Goal: Check status

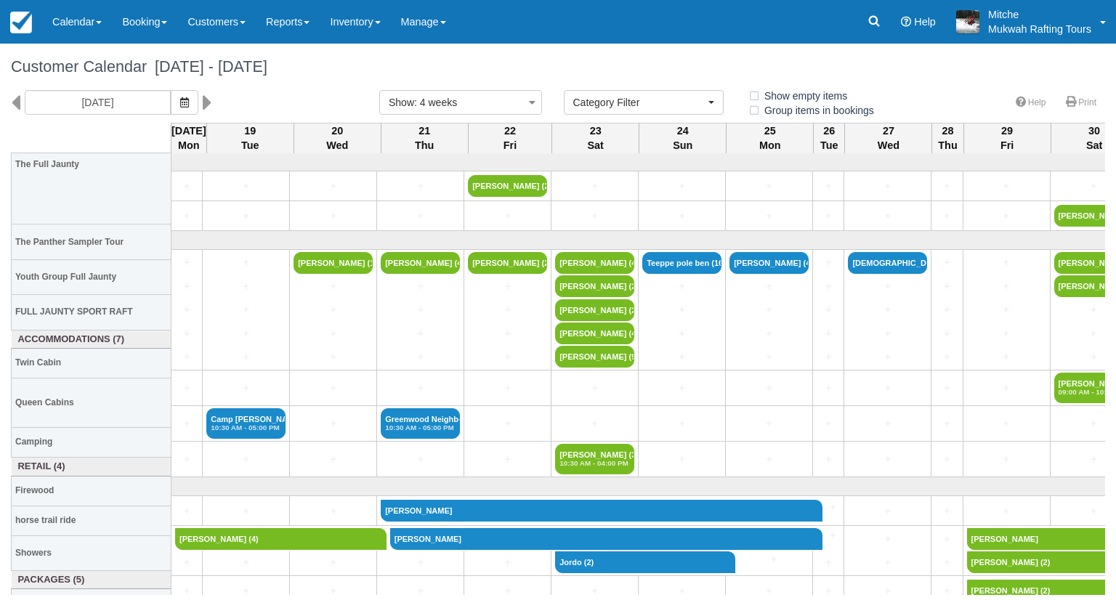
select select
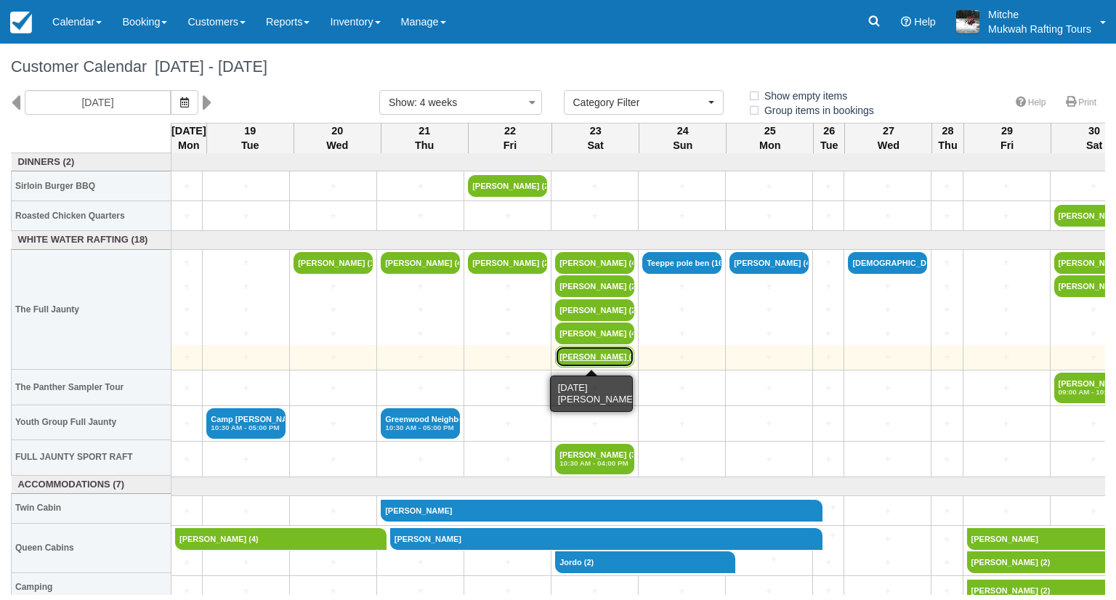
click at [602, 358] on link "[PERSON_NAME] (9)" at bounding box center [594, 357] width 79 height 22
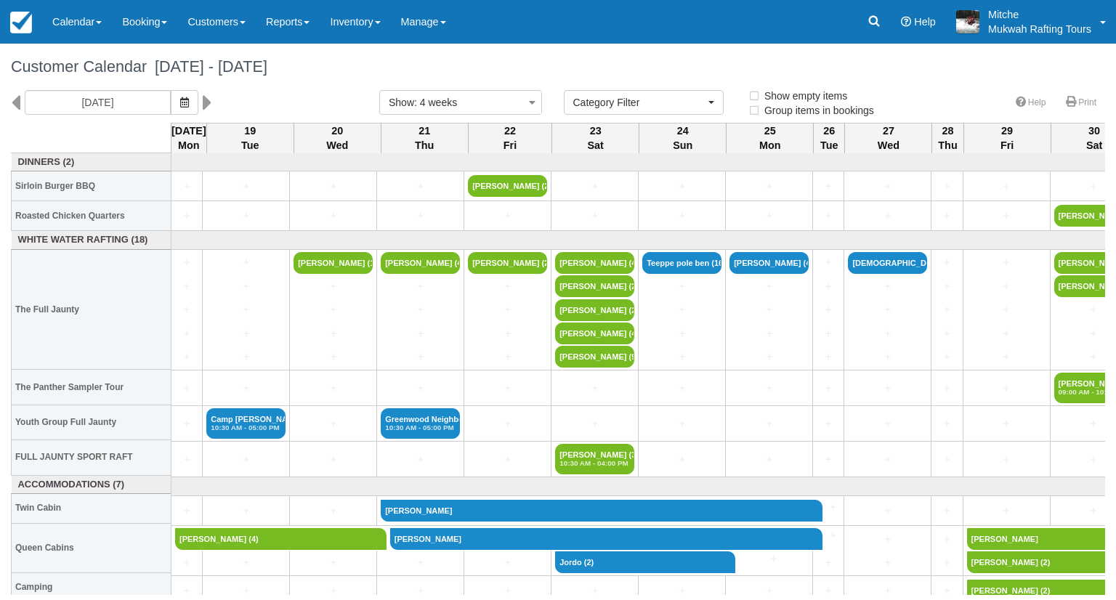
select select
click at [561, 54] on div "Customer Calendar August 18 - September 15 2025" at bounding box center [558, 67] width 1116 height 47
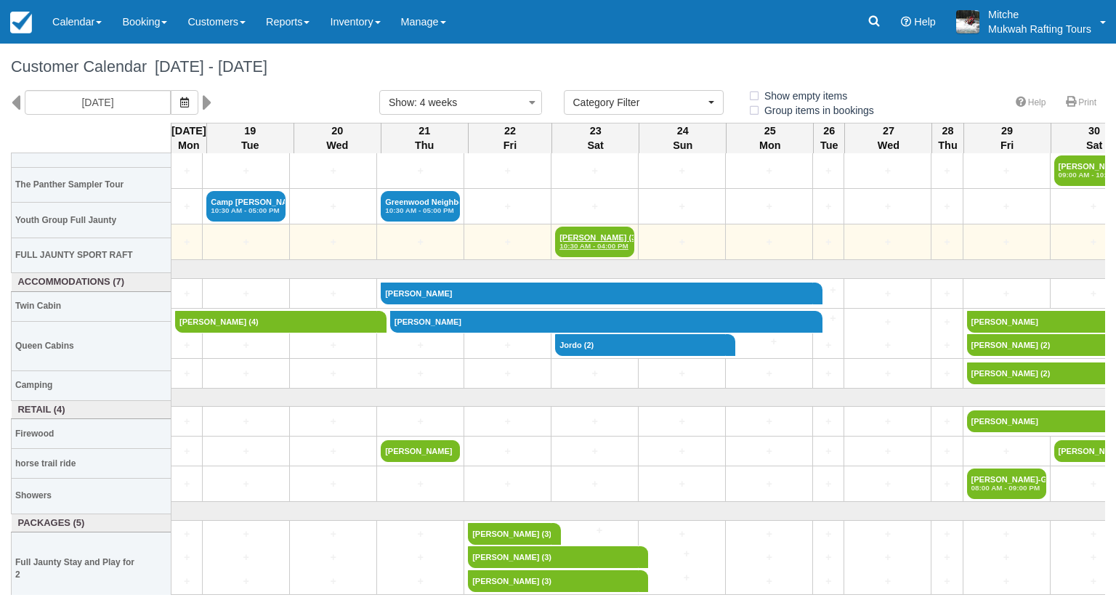
scroll to position [218, 0]
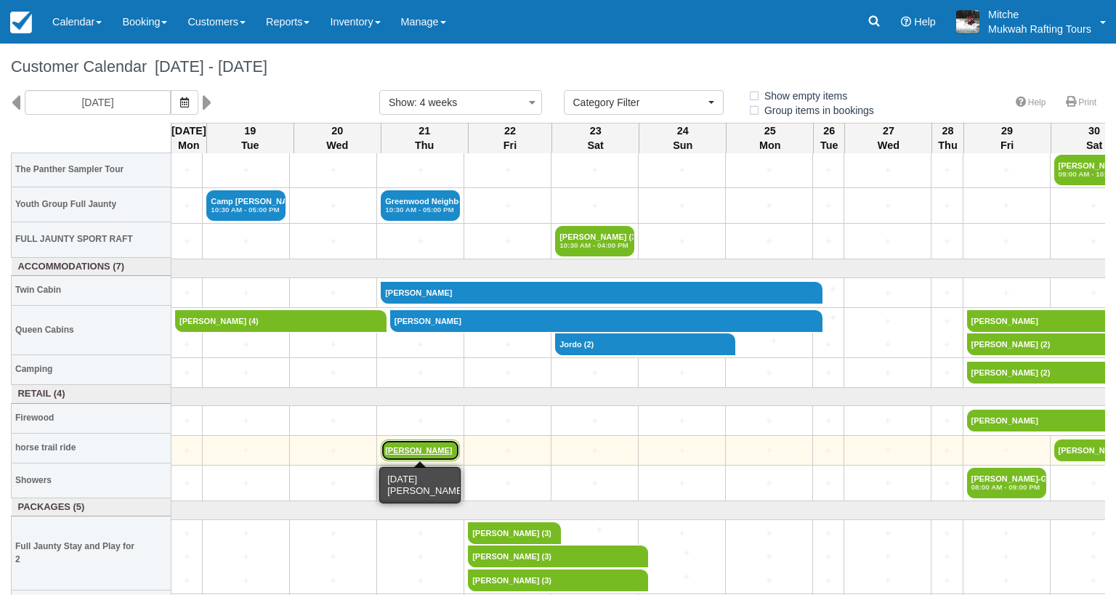
click at [407, 445] on link "[PERSON_NAME]" at bounding box center [420, 451] width 79 height 22
